Goal: Use online tool/utility: Utilize a website feature to perform a specific function

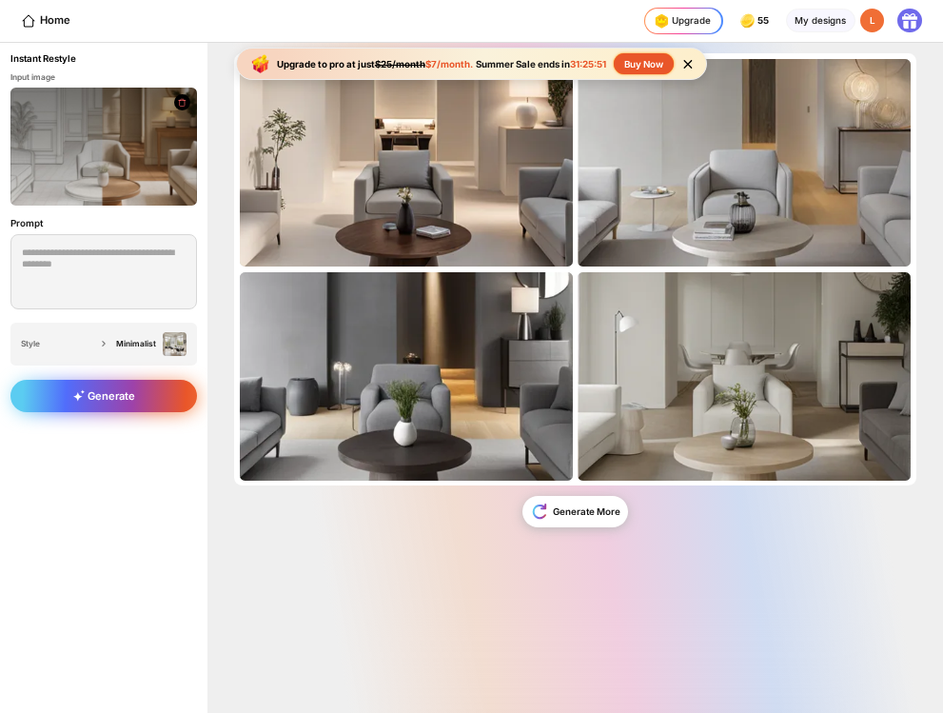
click at [115, 398] on span "Generate" at bounding box center [104, 395] width 62 height 13
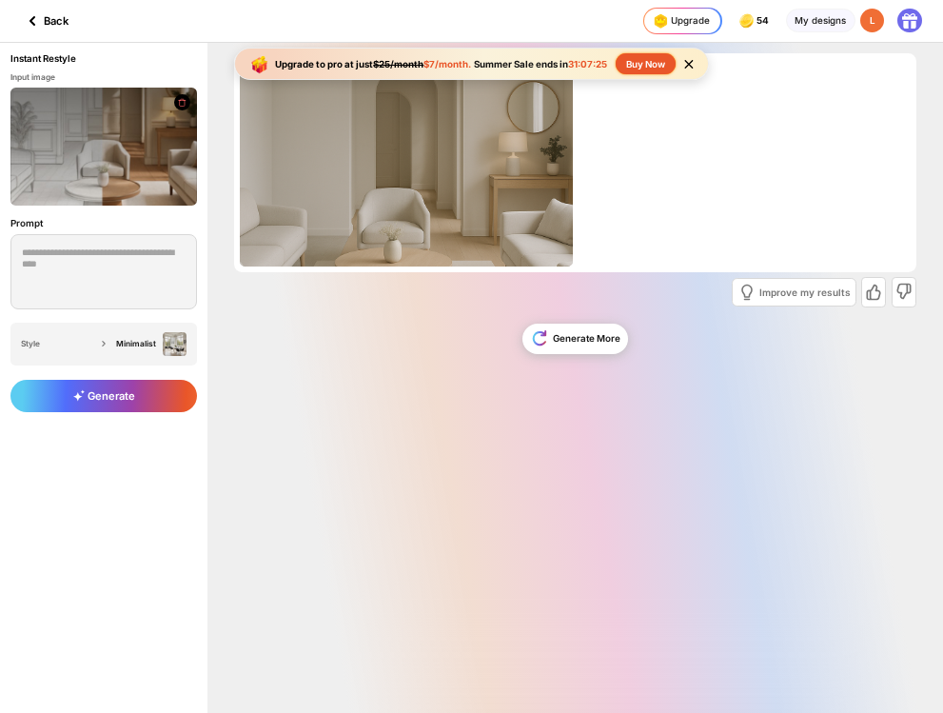
click at [63, 15] on div "Back" at bounding box center [45, 21] width 48 height 23
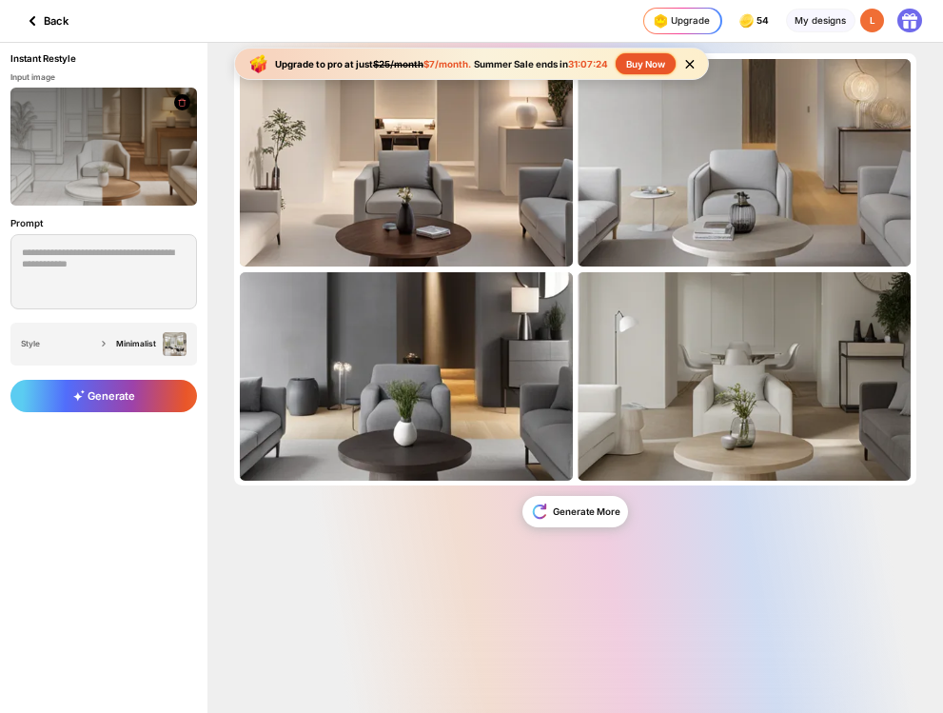
click at [63, 15] on div "Back" at bounding box center [45, 21] width 48 height 23
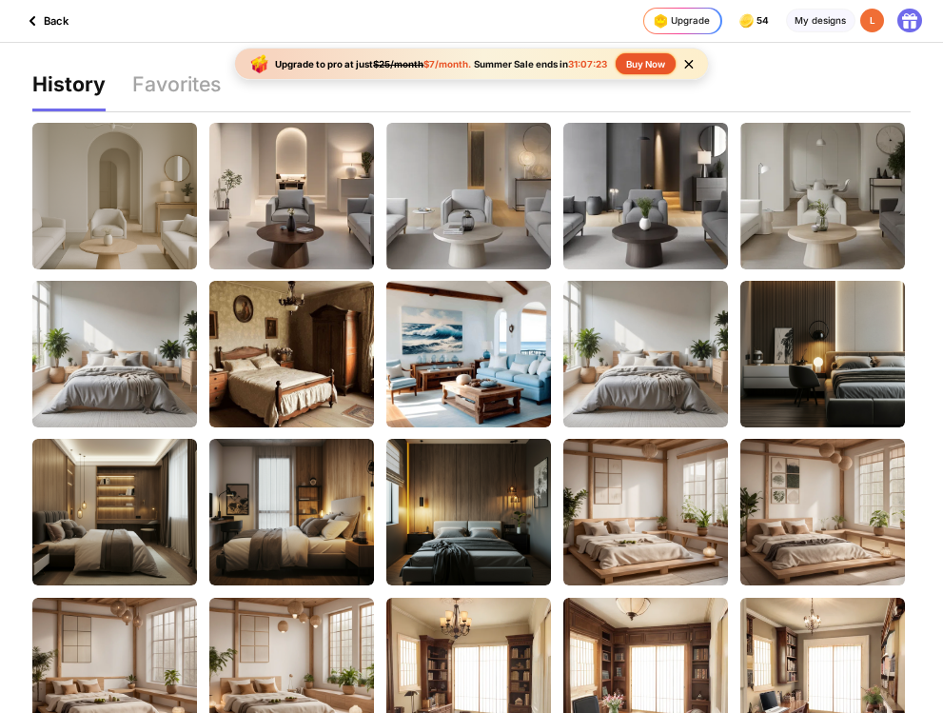
click at [59, 21] on div "Back" at bounding box center [45, 21] width 48 height 23
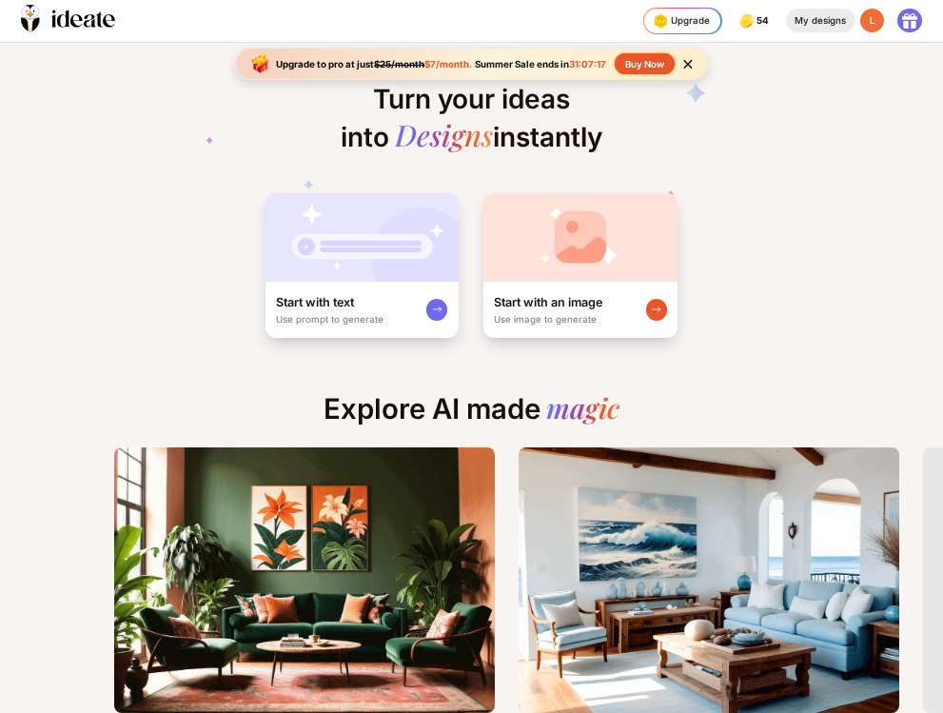
click at [843, 26] on div "My designs" at bounding box center [820, 21] width 69 height 24
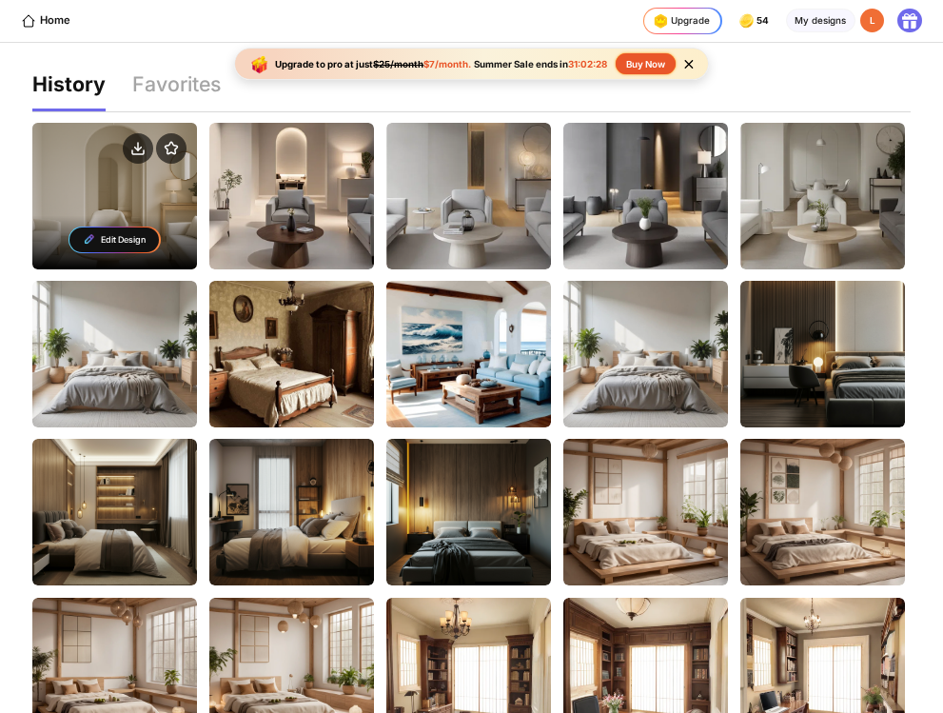
click at [118, 247] on div "Edit Design" at bounding box center [113, 239] width 89 height 25
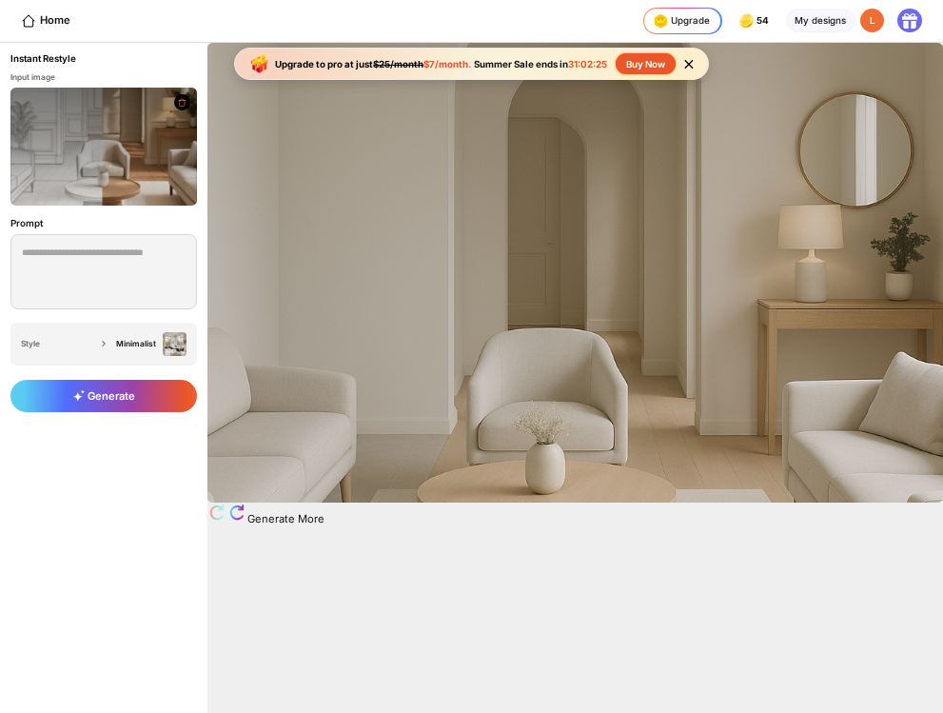
click at [692, 61] on icon at bounding box center [688, 64] width 16 height 16
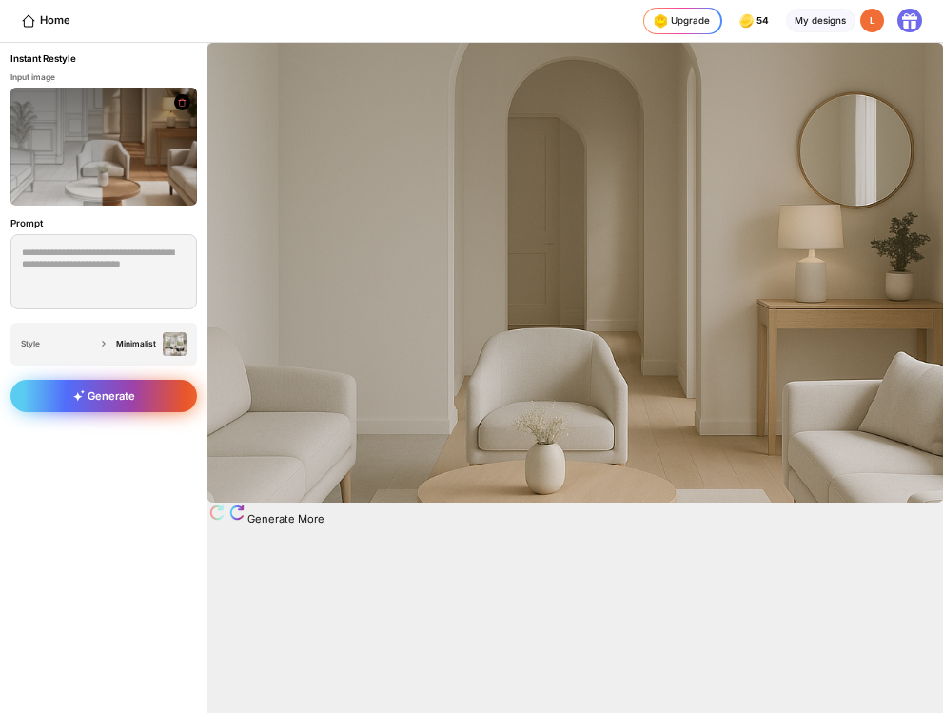
click at [103, 386] on div "Generate" at bounding box center [103, 396] width 186 height 32
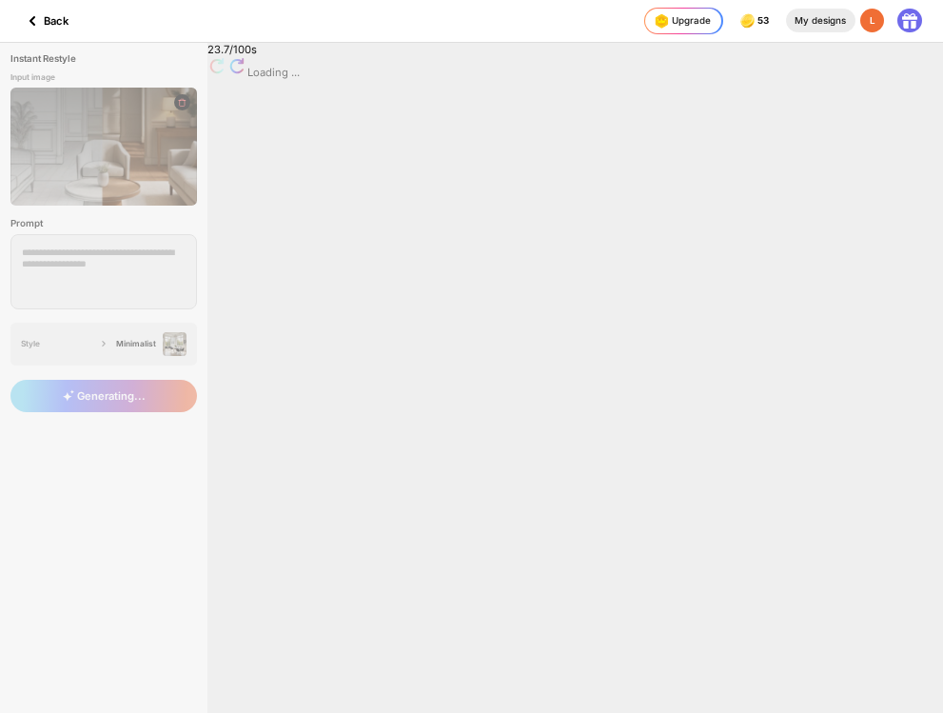
click at [809, 21] on div "My designs" at bounding box center [820, 21] width 69 height 24
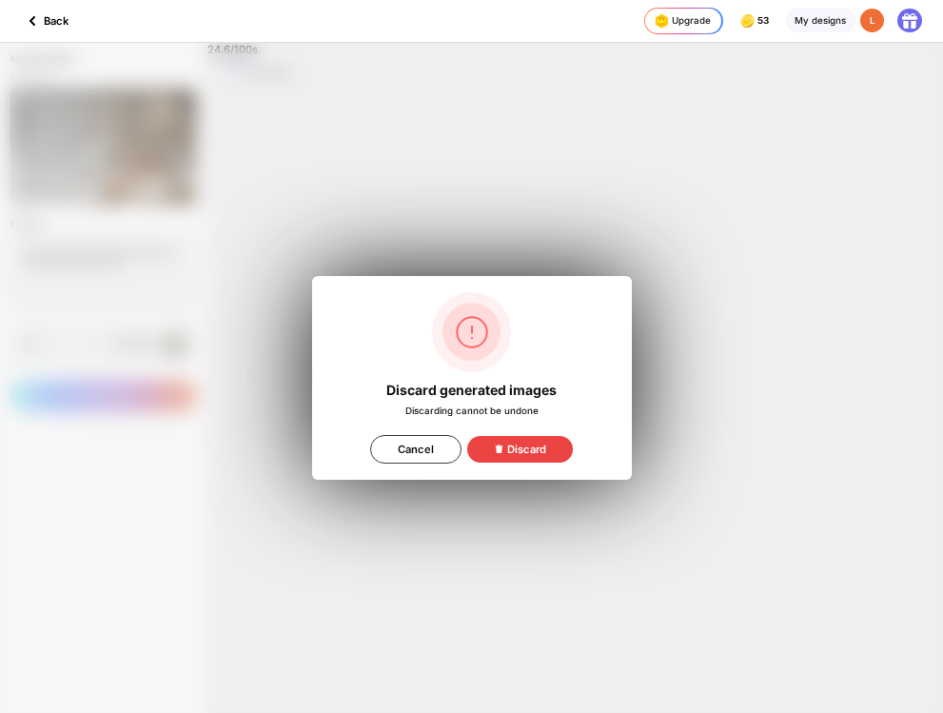
click at [573, 446] on div "Discard" at bounding box center [520, 449] width 106 height 27
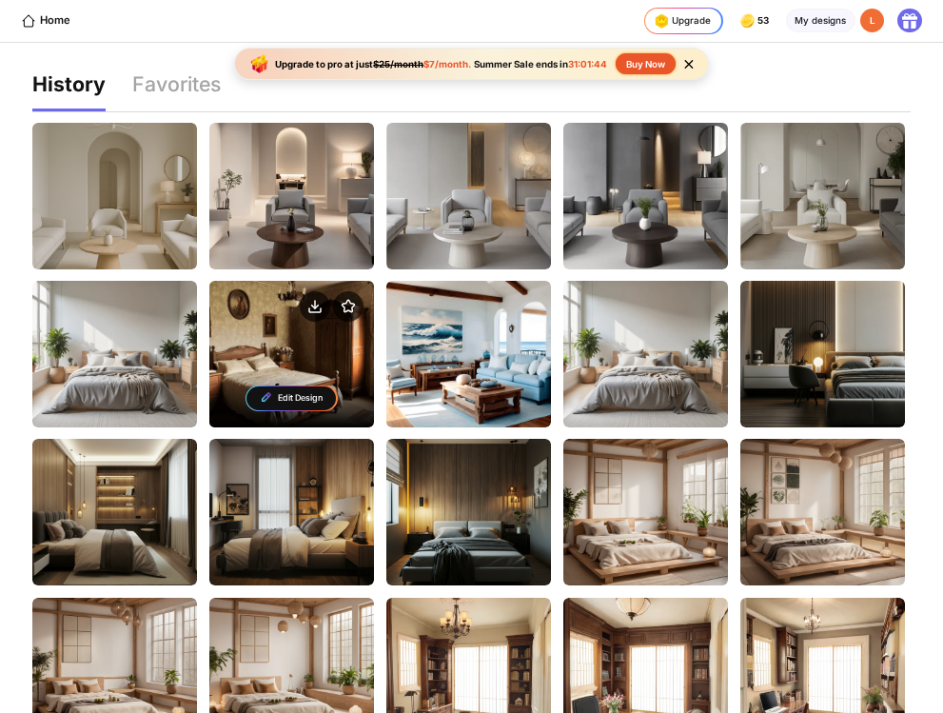
click at [275, 398] on div "Edit Design" at bounding box center [290, 398] width 89 height 25
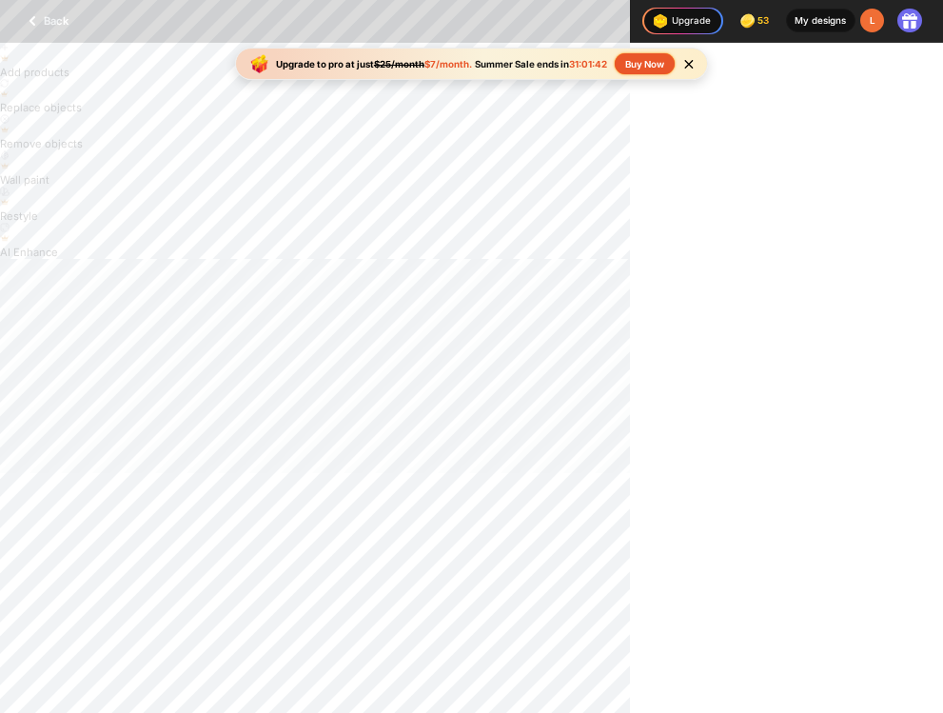
click at [821, 26] on div "My designs" at bounding box center [820, 21] width 69 height 24
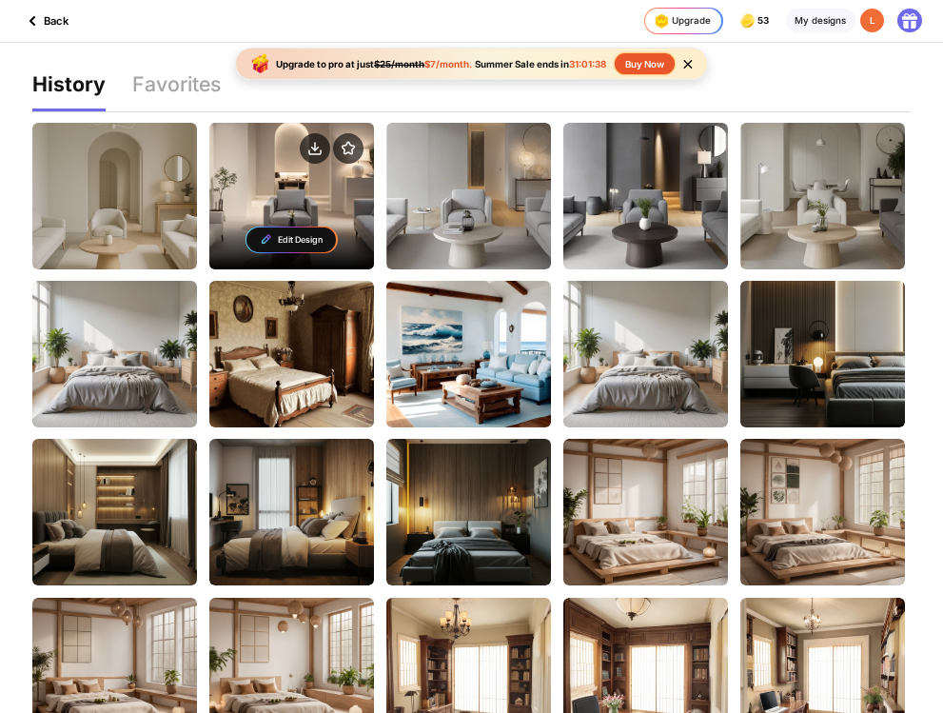
click at [287, 241] on div "Edit Design" at bounding box center [290, 239] width 89 height 25
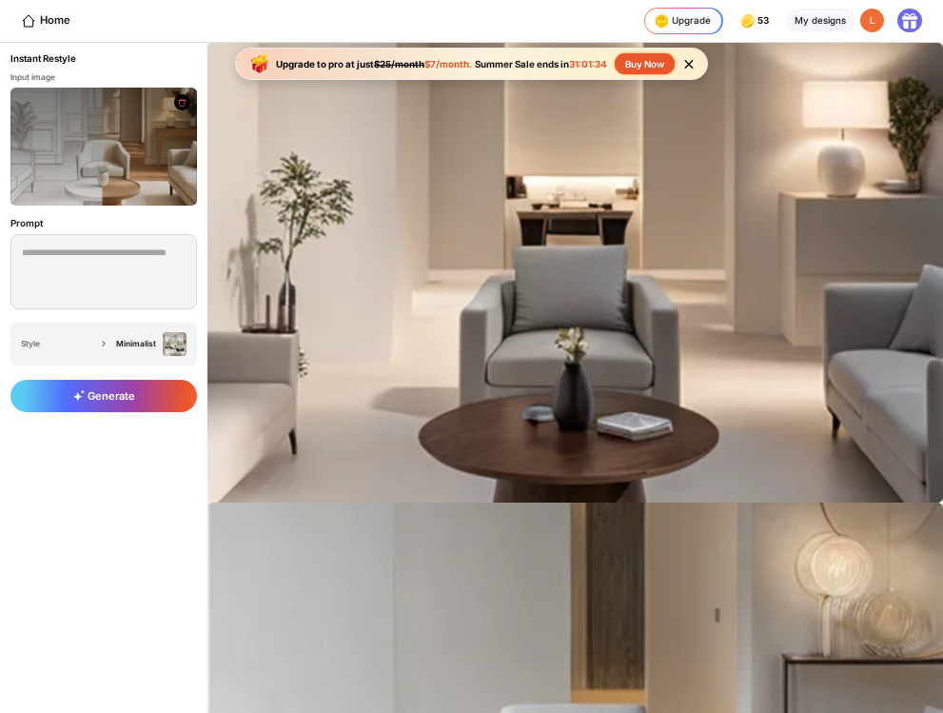
click at [692, 63] on icon at bounding box center [688, 64] width 9 height 9
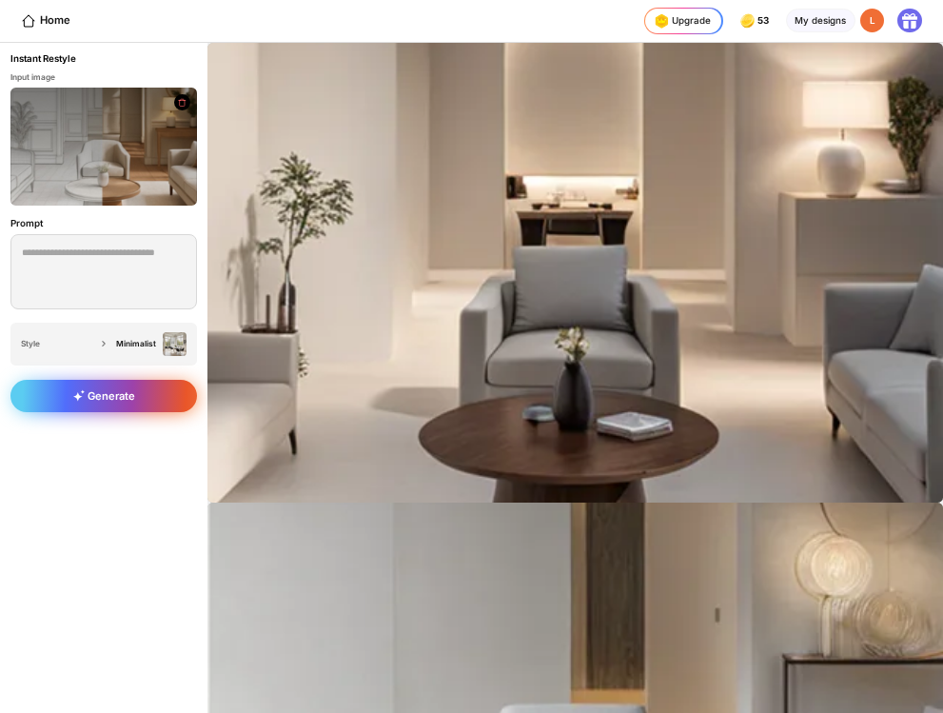
click at [106, 392] on span "Generate" at bounding box center [104, 395] width 62 height 13
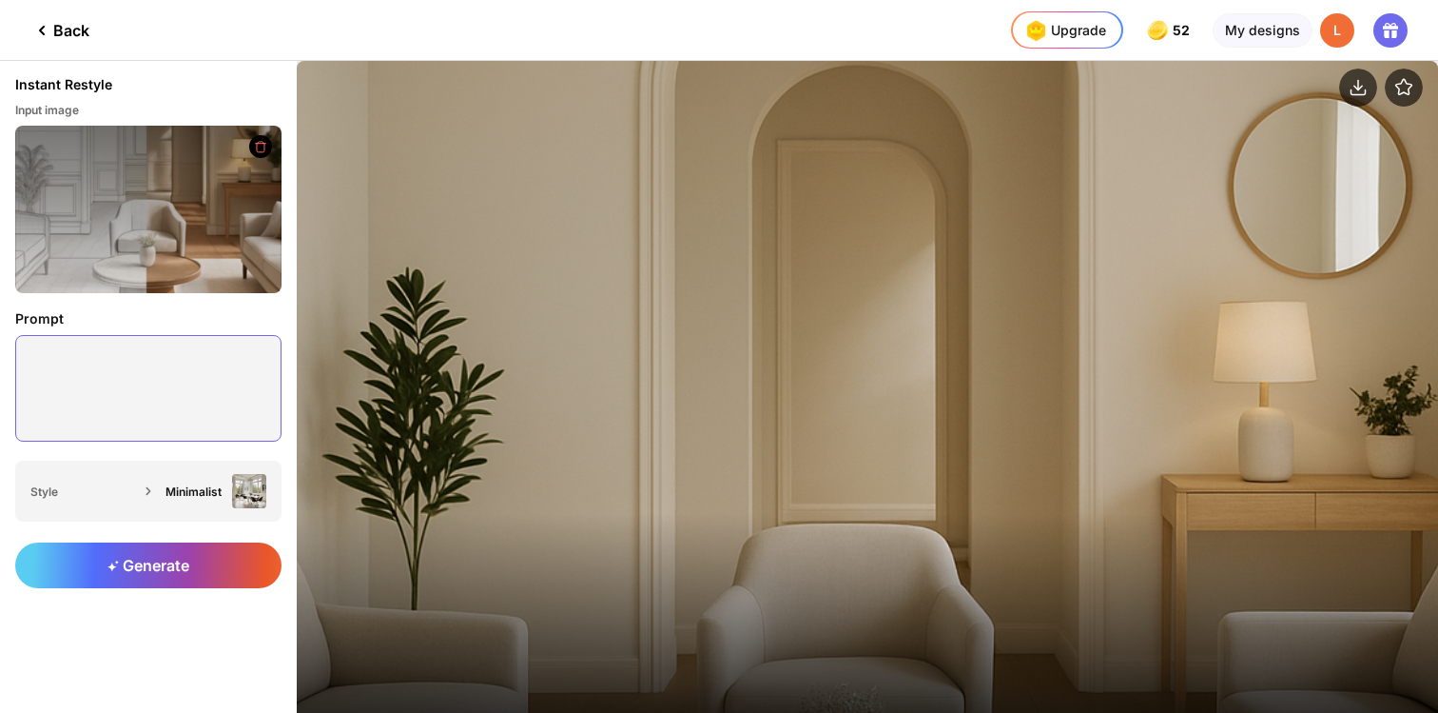
scroll to position [40, 0]
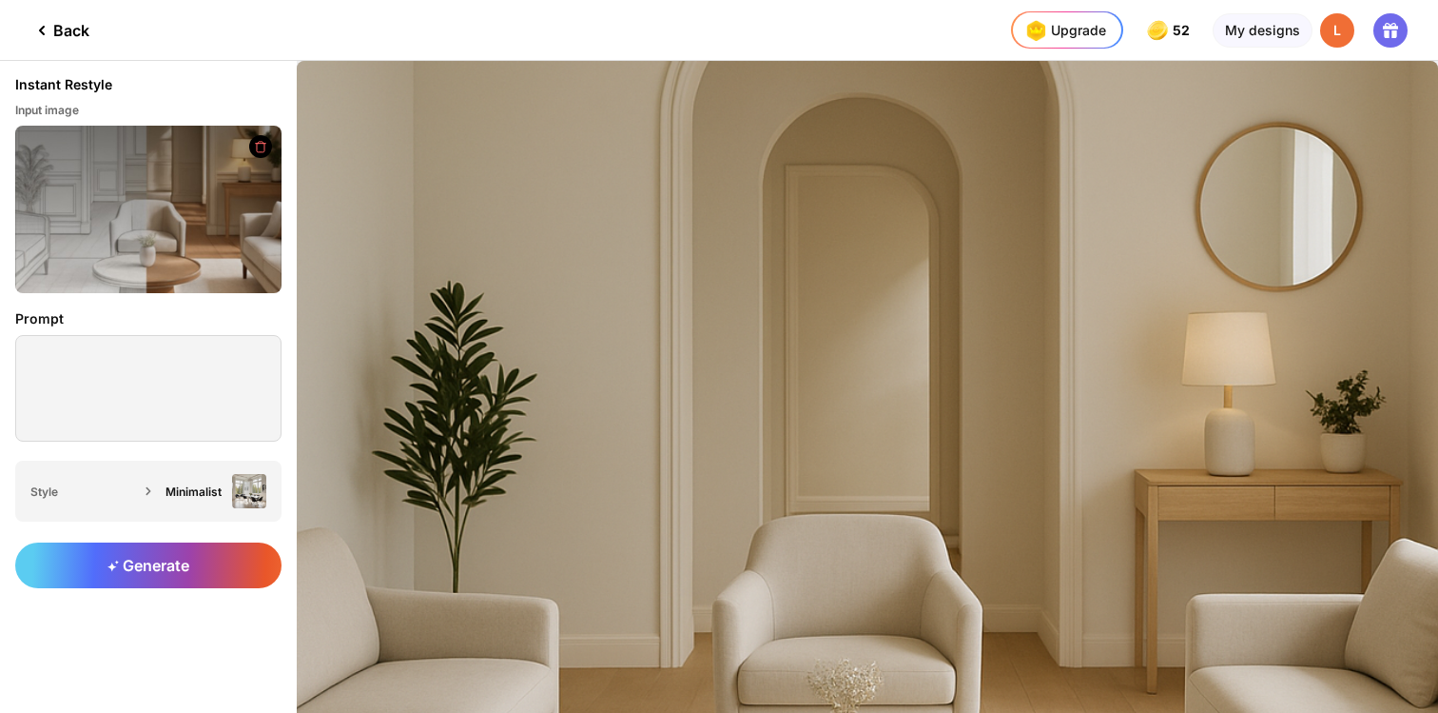
click at [524, 327] on div "Almost there... Edit Design Improve my results Generate More" at bounding box center [868, 454] width 1142 height 787
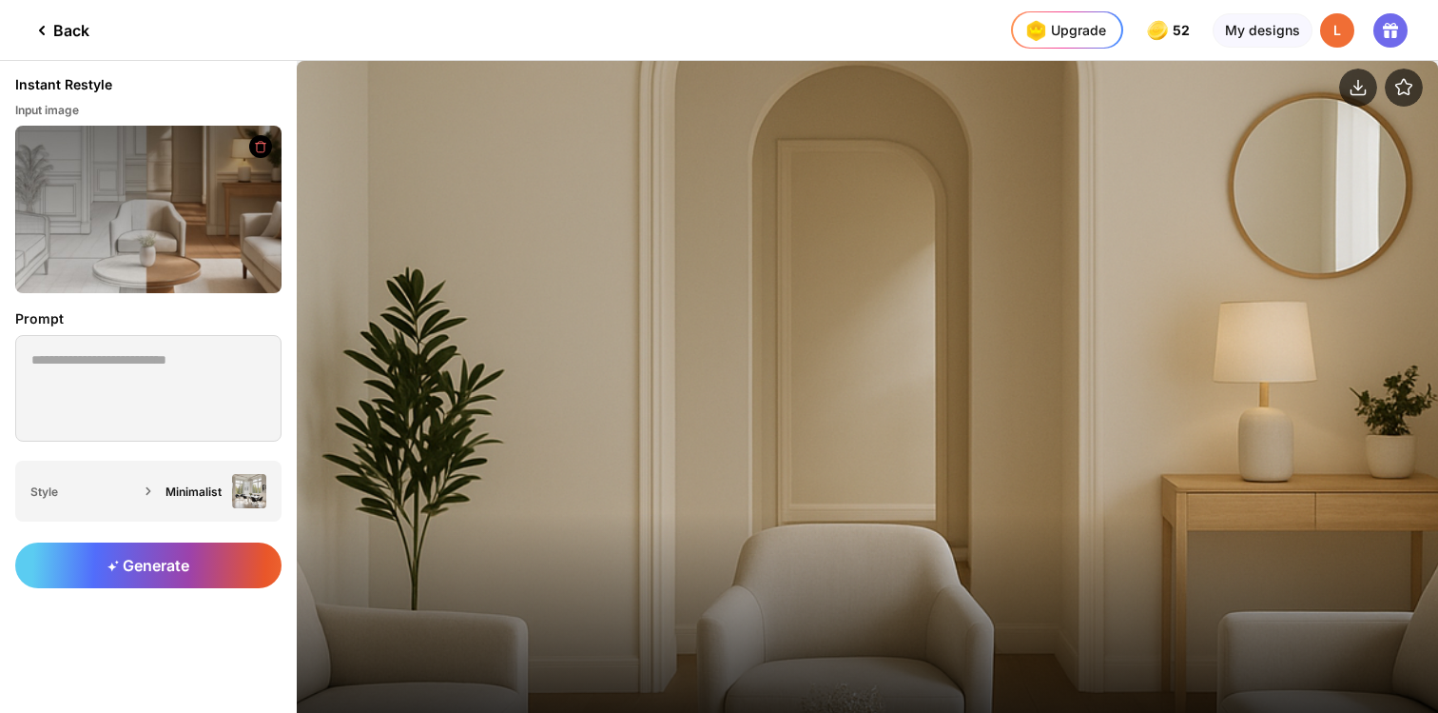
click at [804, 328] on div "Edit Design" at bounding box center [868, 418] width 1142 height 714
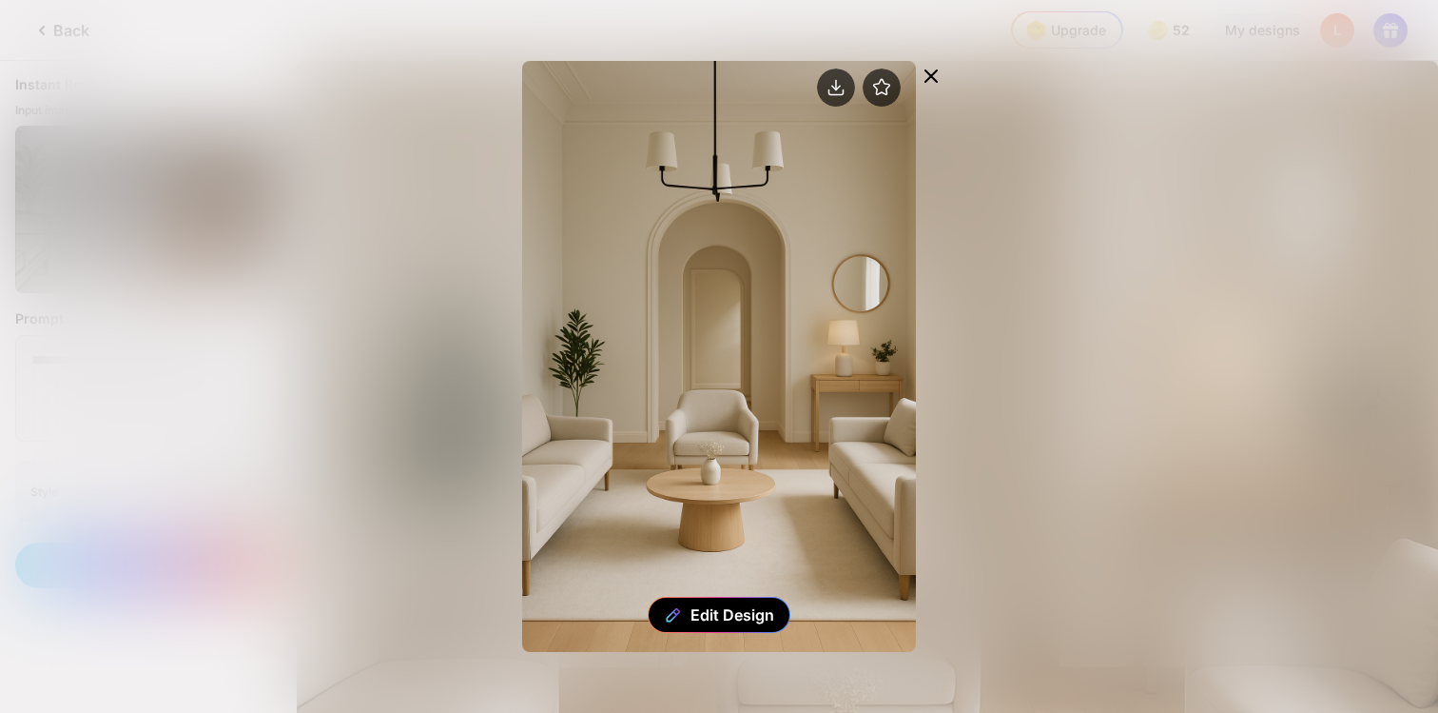
click at [933, 74] on icon at bounding box center [931, 75] width 11 height 11
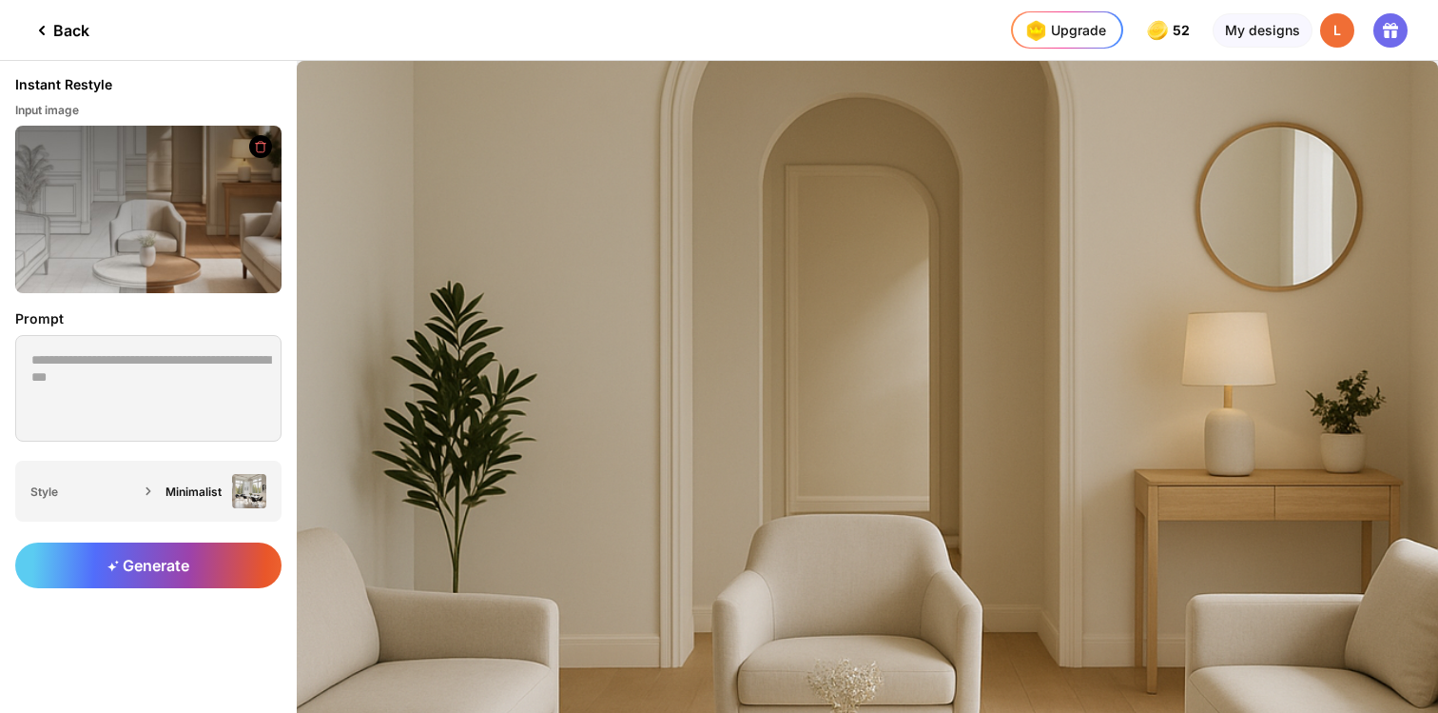
click at [65, 29] on div "Back" at bounding box center [59, 30] width 59 height 23
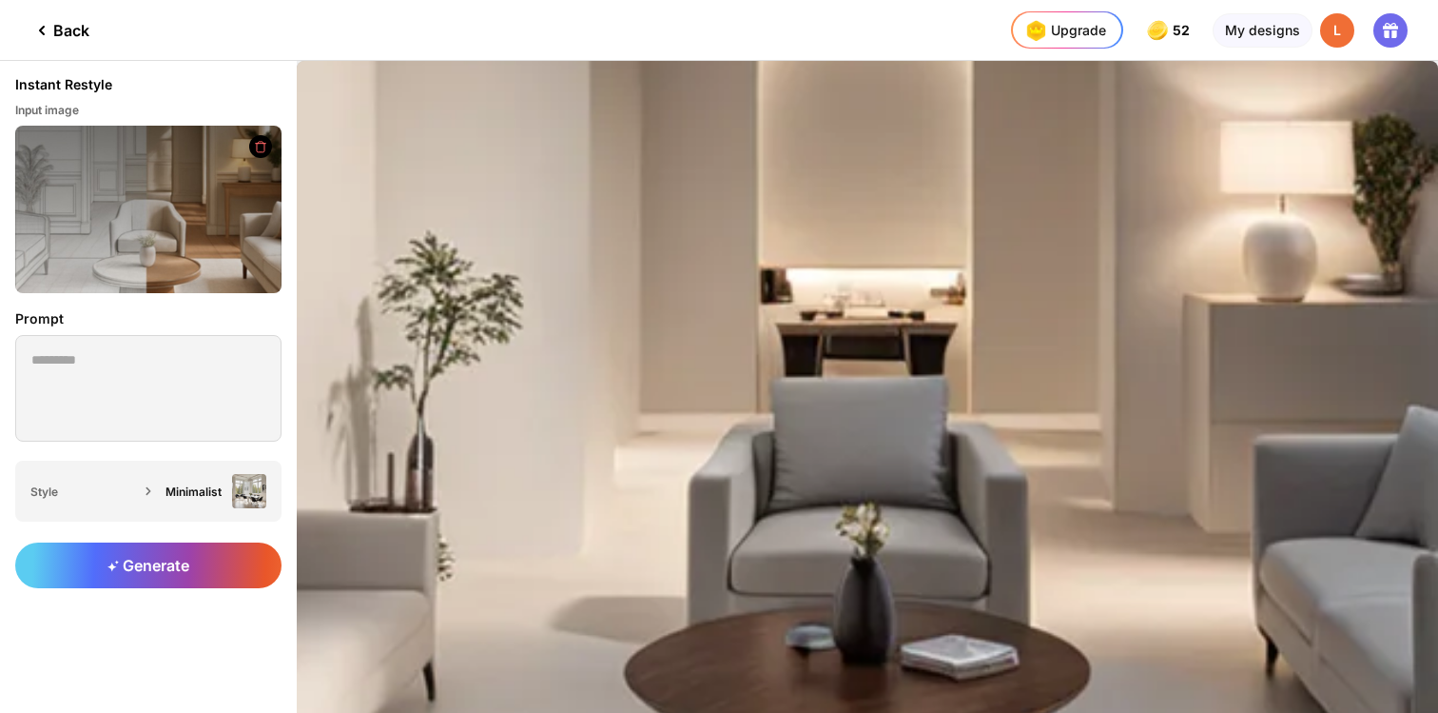
click at [65, 29] on div "Back" at bounding box center [59, 30] width 59 height 23
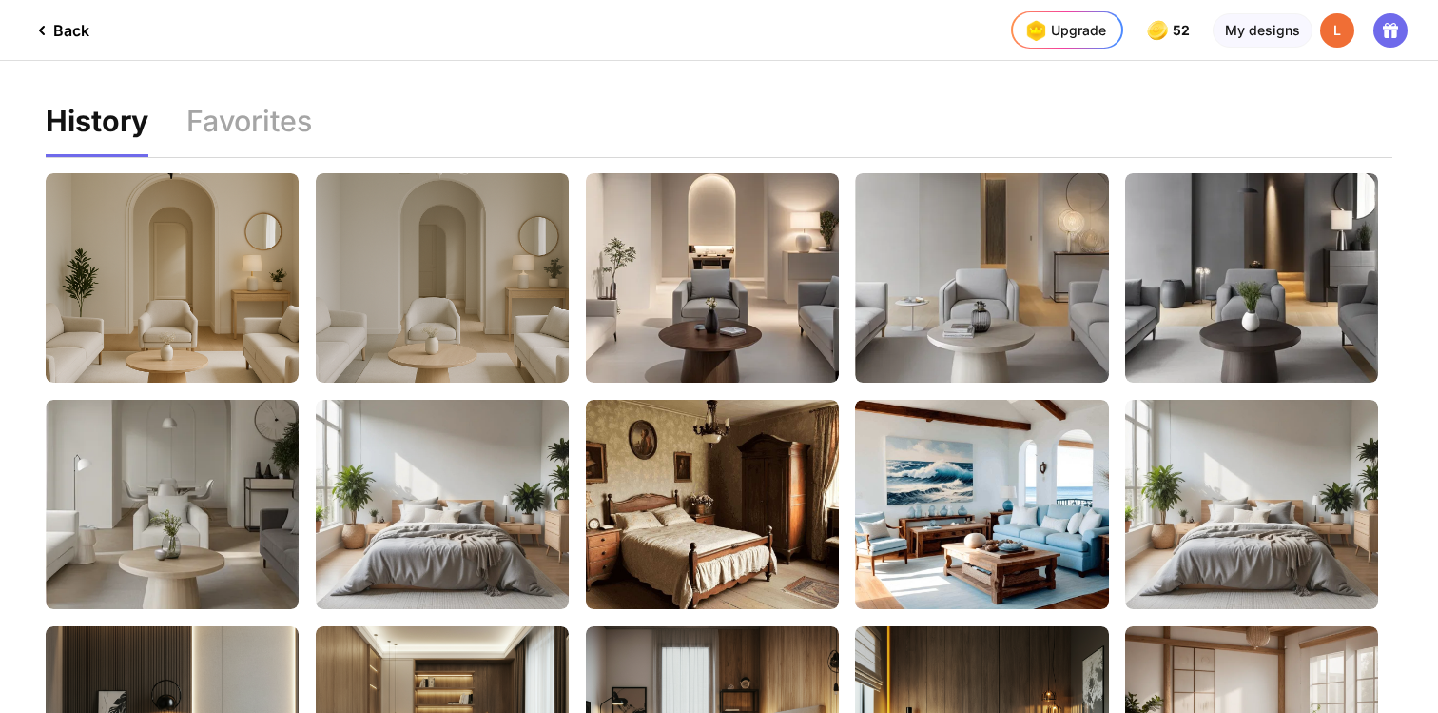
click at [65, 29] on div "Back" at bounding box center [59, 30] width 59 height 23
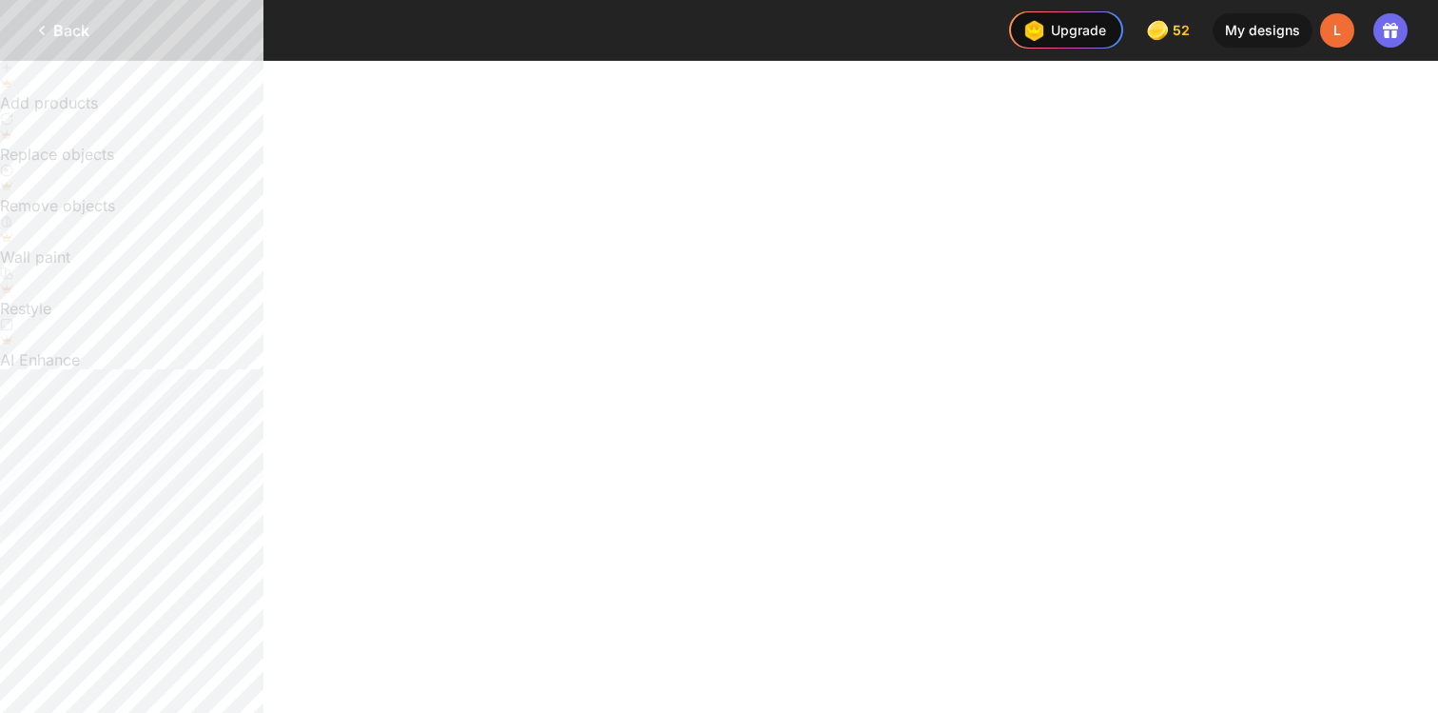
click at [65, 29] on div "Back" at bounding box center [59, 30] width 59 height 23
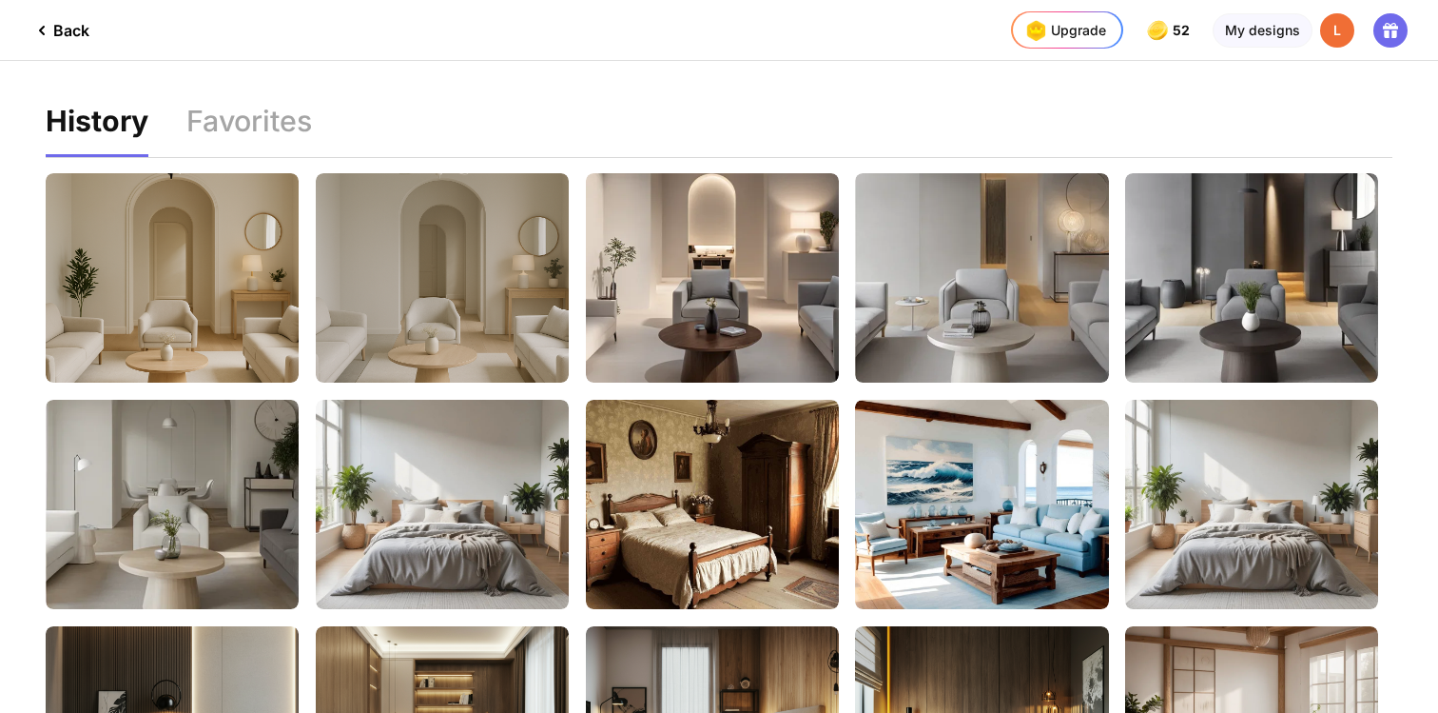
click at [65, 29] on div "Back" at bounding box center [59, 30] width 59 height 23
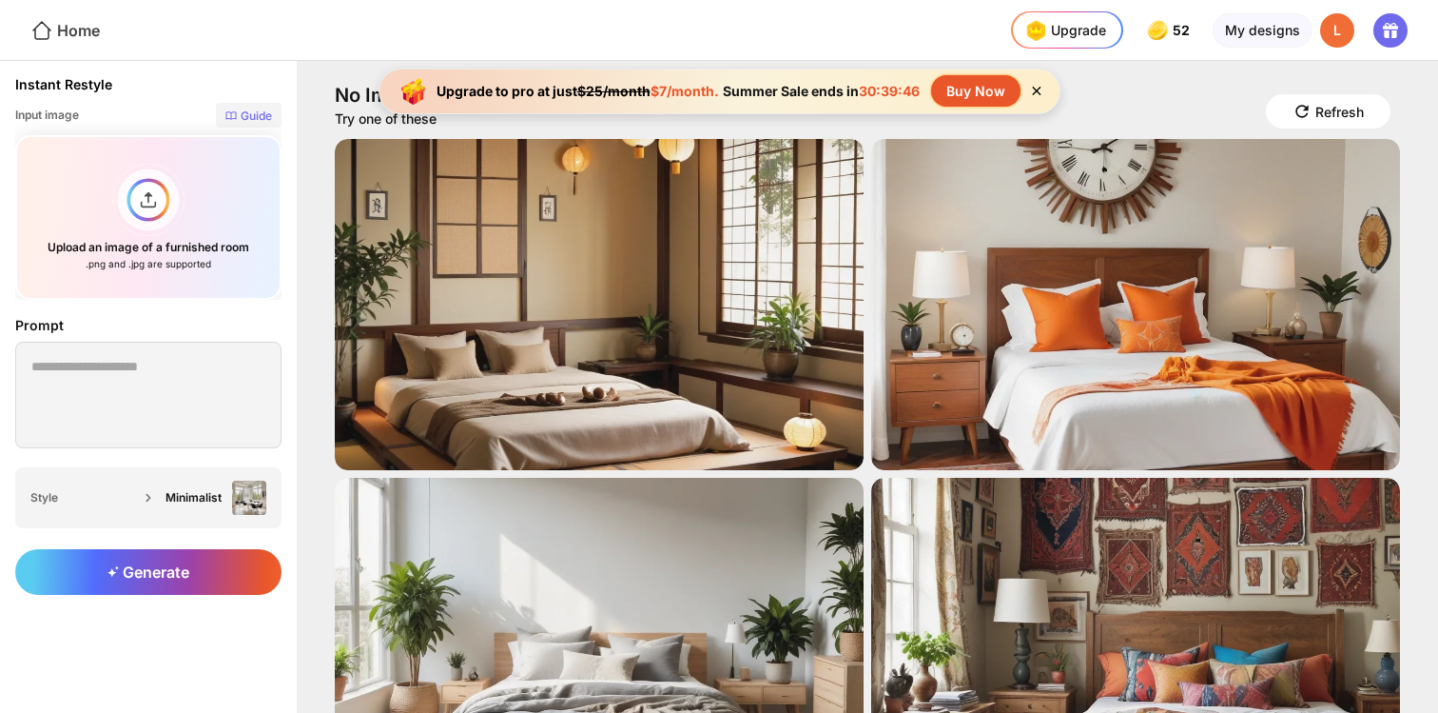
click at [77, 19] on div "Home" at bounding box center [64, 30] width 69 height 23
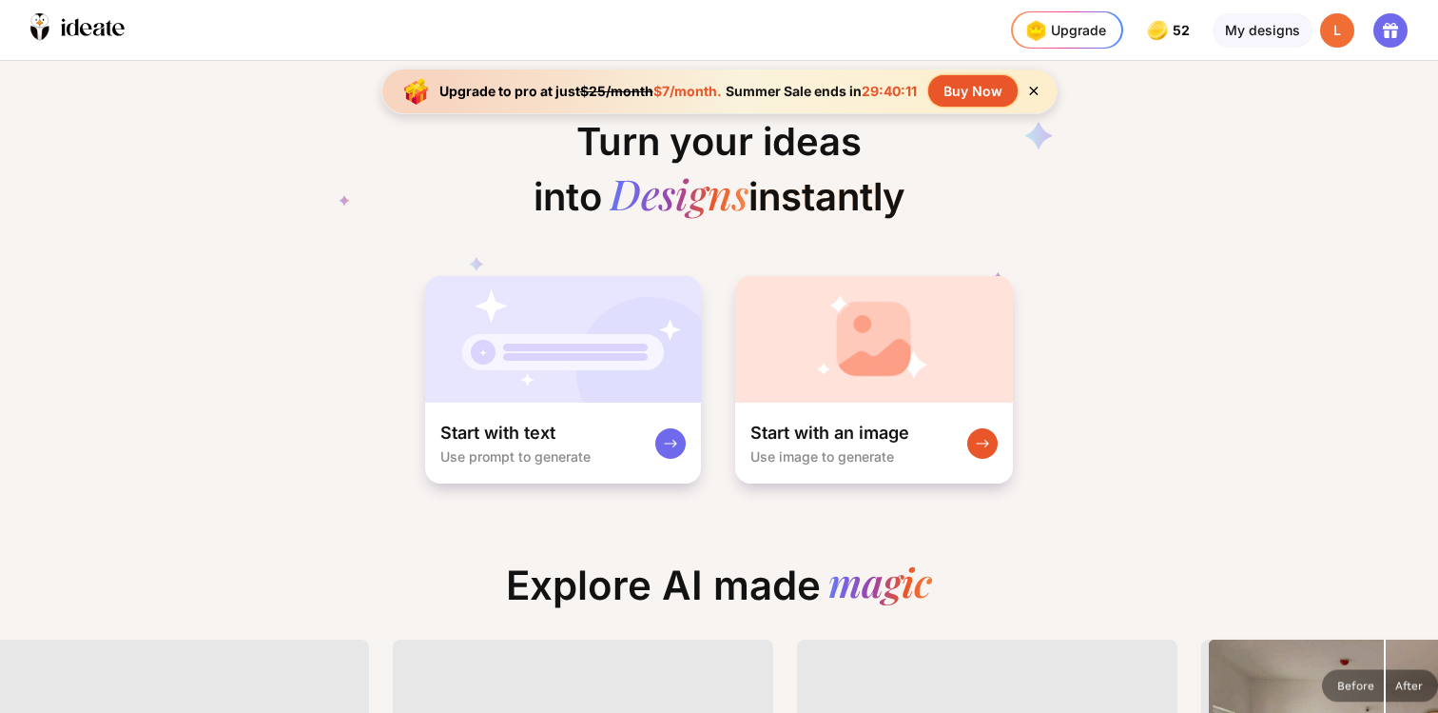
scroll to position [0, 186]
